Goal: Check status: Check status

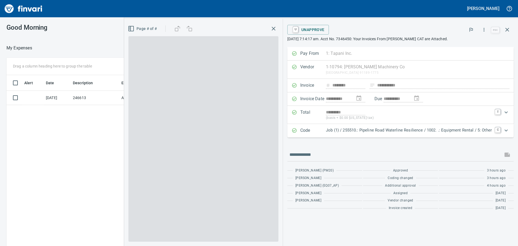
scroll to position [1, 1]
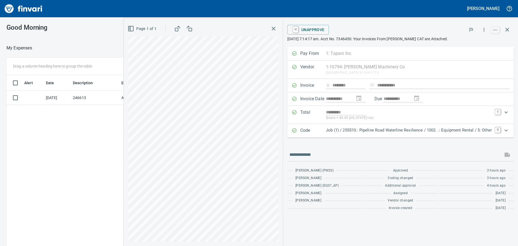
click at [68, 126] on div "Alert Date Description Employee Amount Coding [DATE] 246613 AP Invoices $ 376.9…" at bounding box center [191, 168] width 370 height 187
click at [79, 95] on td "246613" at bounding box center [95, 98] width 49 height 14
